Goal: Find contact information: Find contact information

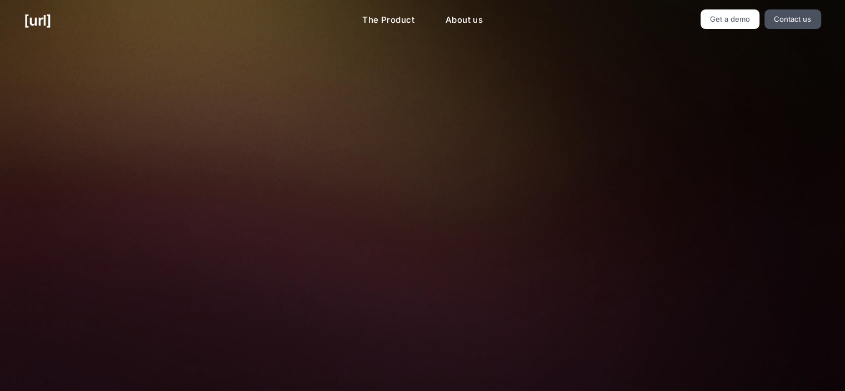
click at [391, 77] on h2 "Turn your cameras into AI agents for better retail performance" at bounding box center [422, 88] width 363 height 43
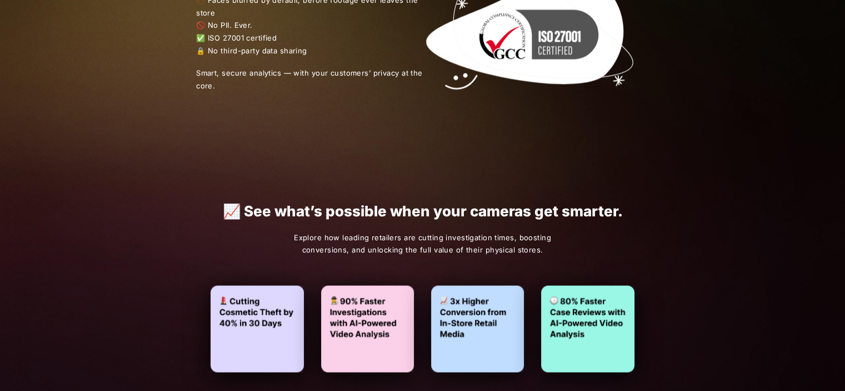
scroll to position [2376, 0]
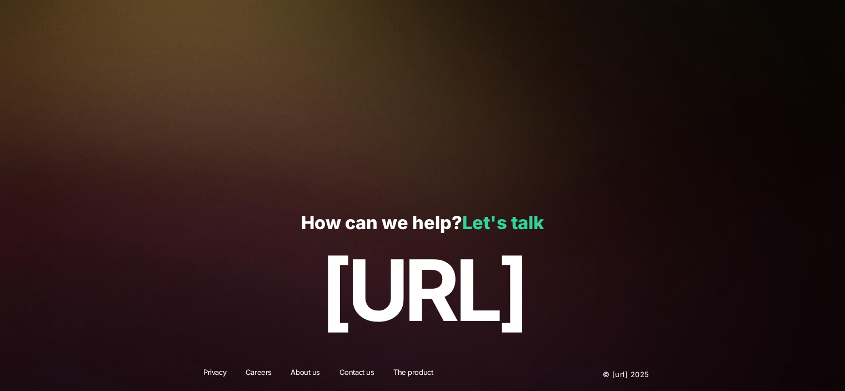
click at [487, 222] on link "Let's talk" at bounding box center [503, 223] width 82 height 22
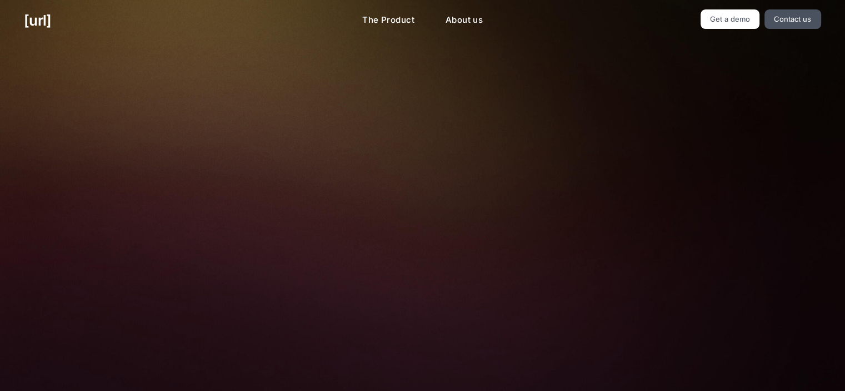
scroll to position [287, 0]
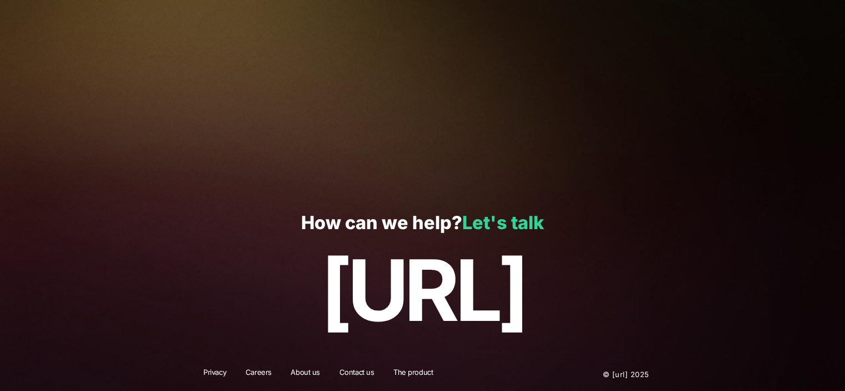
click at [511, 216] on link "Let's talk" at bounding box center [503, 223] width 82 height 22
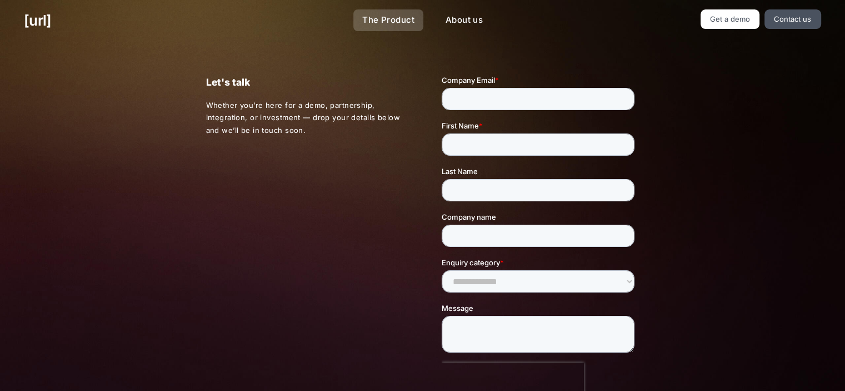
click at [366, 14] on link "The Product" at bounding box center [388, 20] width 70 height 22
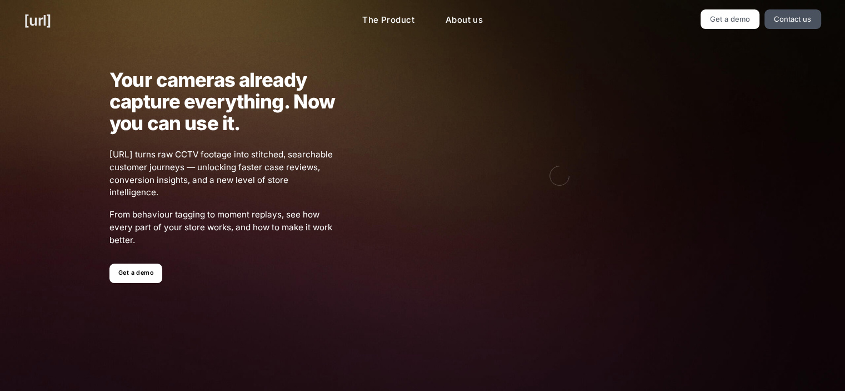
click at [51, 19] on link "[URL]" at bounding box center [37, 20] width 27 height 22
